Goal: Information Seeking & Learning: Learn about a topic

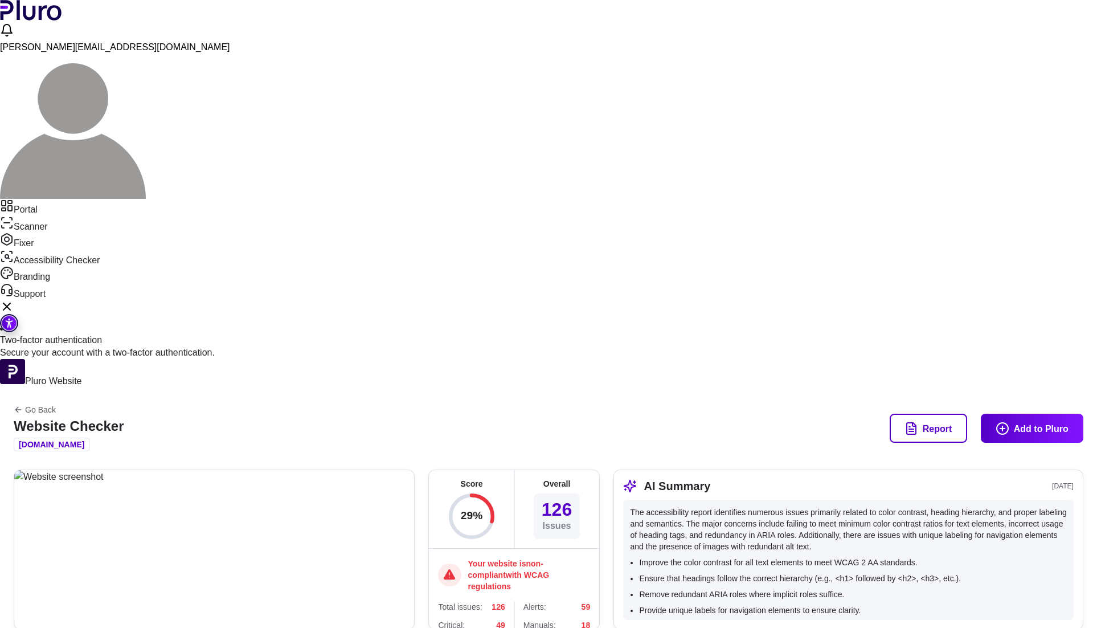
click at [918, 414] on button "Report" at bounding box center [928, 428] width 77 height 28
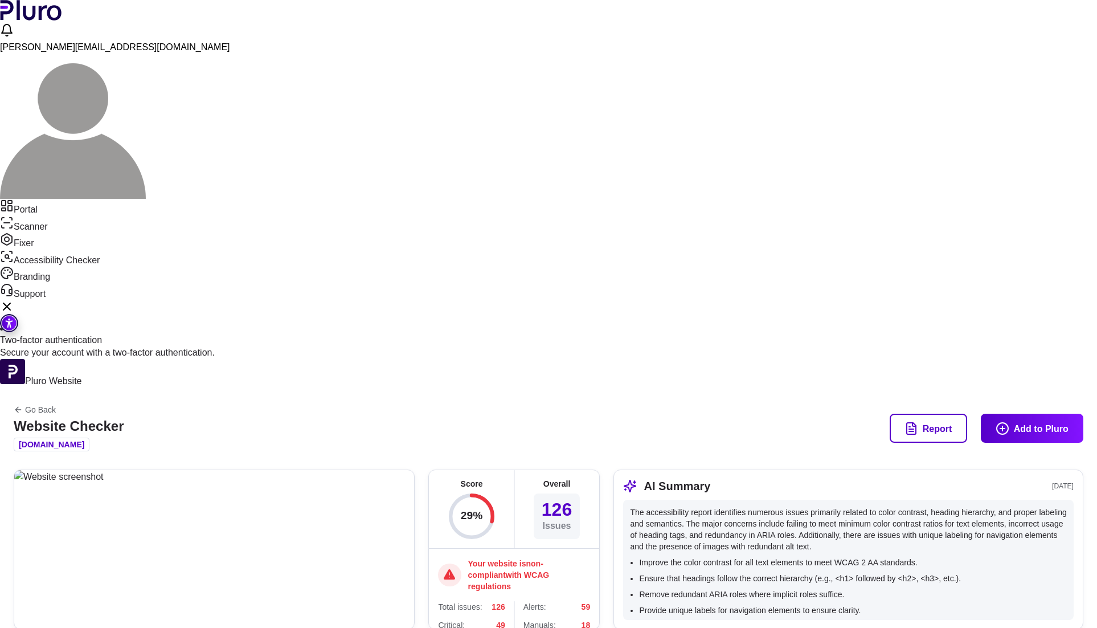
click at [146, 53] on img at bounding box center [73, 126] width 146 height 146
